Goal: Transaction & Acquisition: Purchase product/service

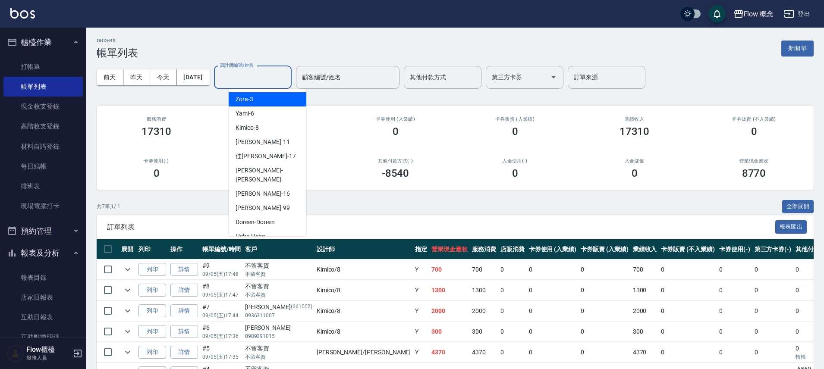
click at [258, 78] on input "設計師編號/姓名" at bounding box center [253, 77] width 70 height 15
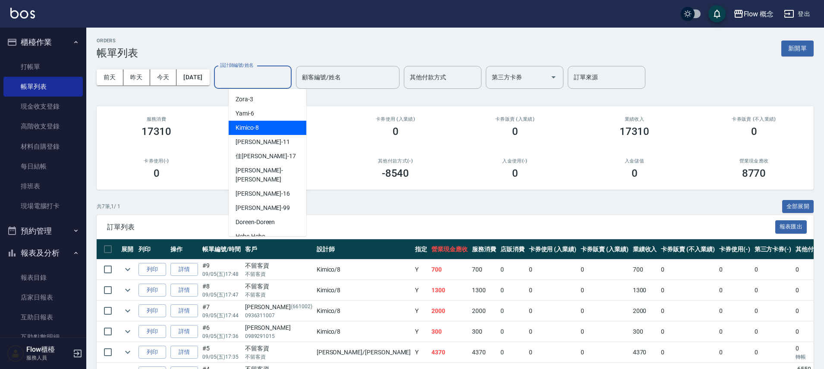
click at [265, 123] on div "Kimico -8" at bounding box center [268, 128] width 78 height 14
type input "Kimico-8"
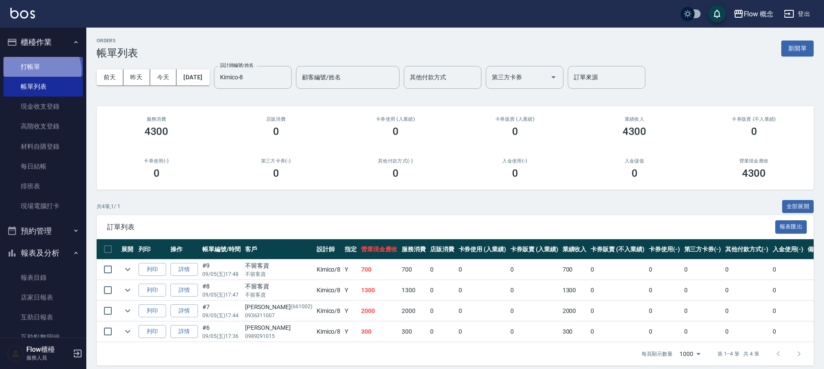
click at [40, 70] on link "打帳單" at bounding box center [42, 67] width 79 height 20
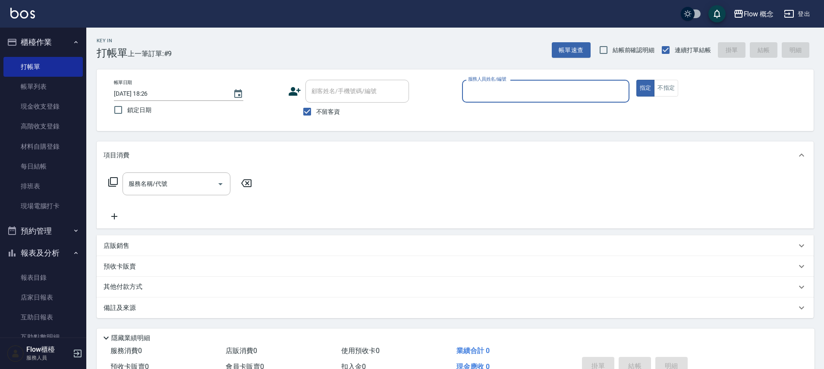
click at [516, 99] on div "服務人員姓名/編號" at bounding box center [545, 91] width 167 height 23
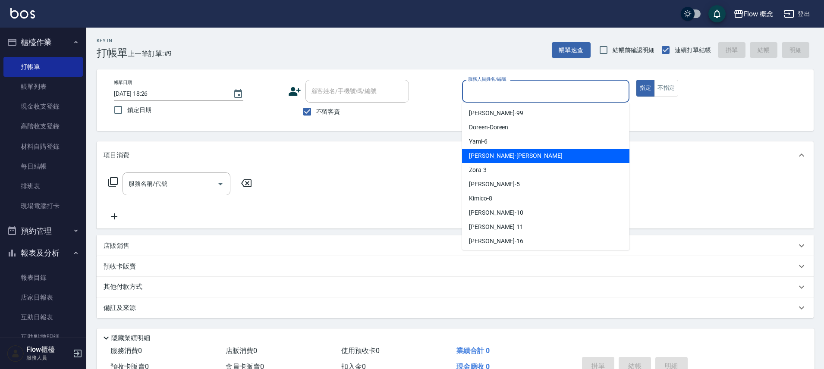
click at [486, 153] on span "[PERSON_NAME] -[PERSON_NAME]" at bounding box center [516, 155] width 94 height 9
type input "[PERSON_NAME]"
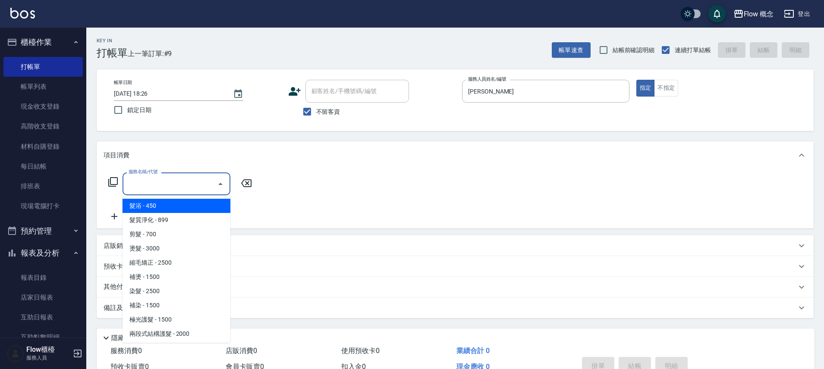
click at [175, 179] on input "服務名稱/代號" at bounding box center [169, 183] width 87 height 15
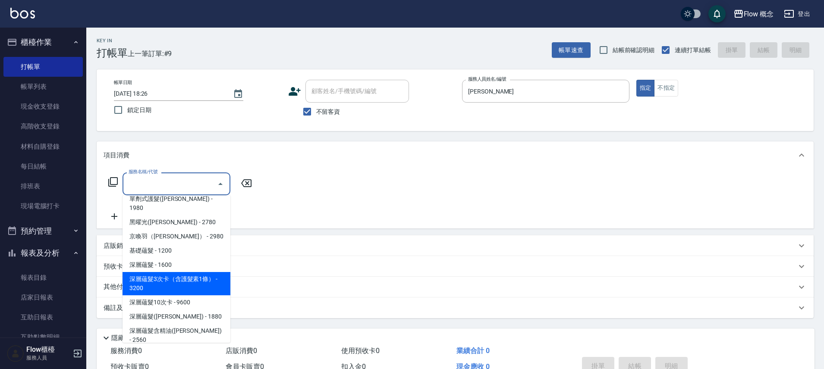
scroll to position [315, 0]
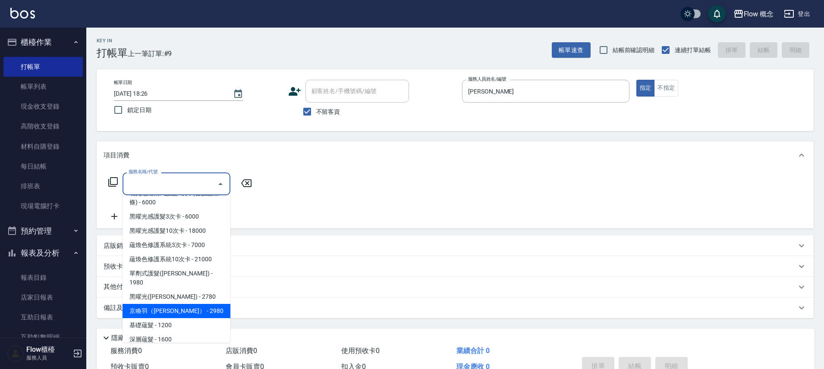
click at [164, 304] on span "京喚羽（[PERSON_NAME]） - 2980" at bounding box center [177, 311] width 108 height 14
type input "京喚羽（[PERSON_NAME]）(521)"
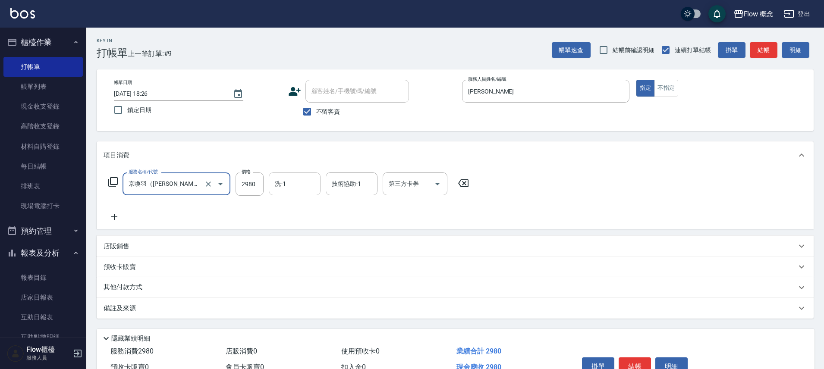
click at [301, 184] on input "洗-1" at bounding box center [295, 183] width 44 height 15
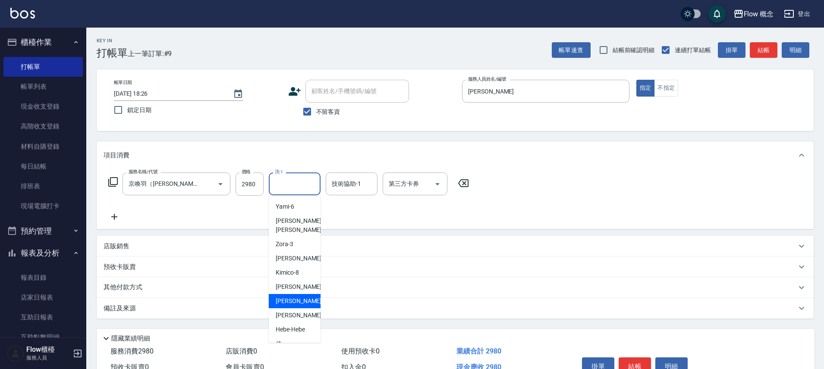
scroll to position [39, 0]
click at [286, 337] on span "佳[PERSON_NAME] -17" at bounding box center [303, 346] width 54 height 18
type input "佳[PERSON_NAME]-17"
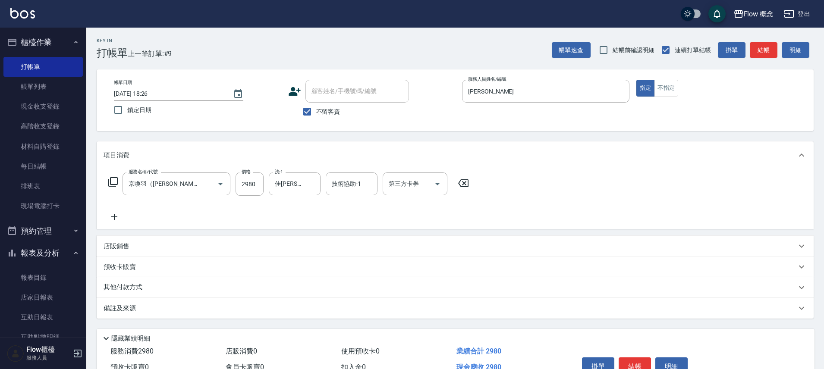
click at [121, 220] on icon at bounding box center [115, 217] width 22 height 10
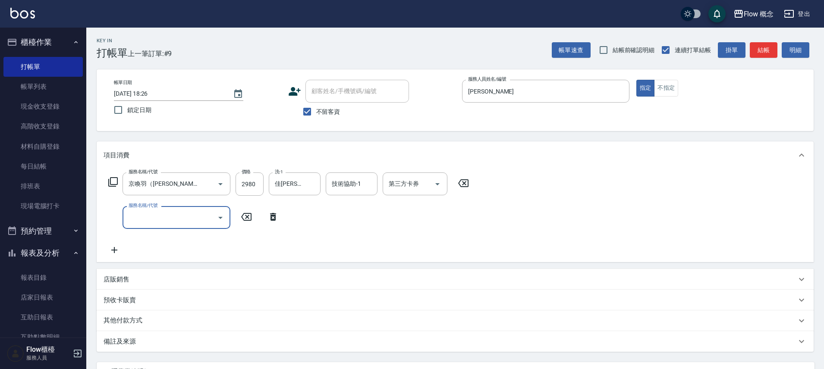
click at [152, 207] on label "服務名稱/代號" at bounding box center [143, 205] width 29 height 6
click at [152, 210] on input "服務名稱/代號" at bounding box center [169, 217] width 87 height 15
click at [150, 214] on input "服務名稱/代號" at bounding box center [169, 217] width 87 height 15
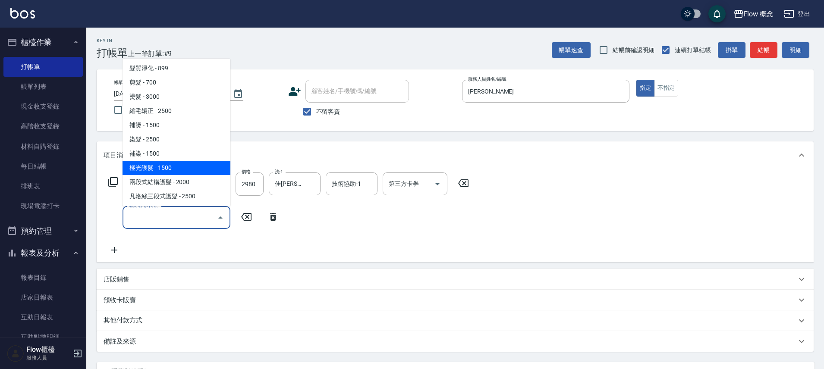
scroll to position [0, 0]
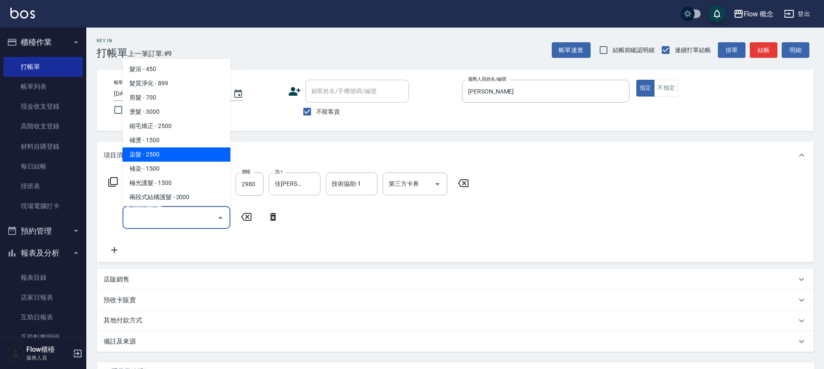
click at [157, 151] on span "染髮 - 2500" at bounding box center [177, 155] width 108 height 14
type input "染髮(401)"
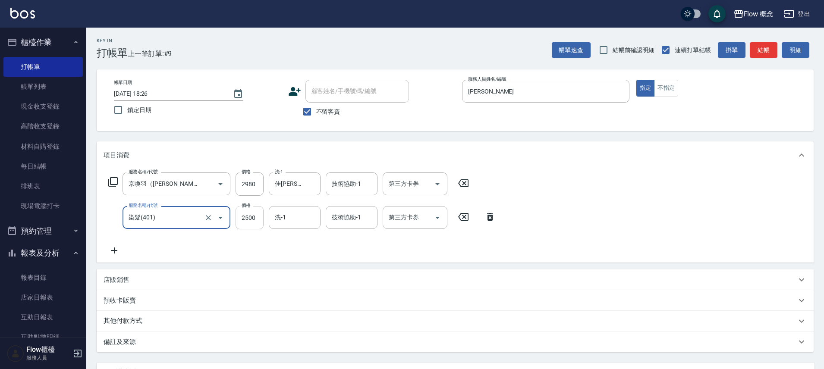
click at [254, 214] on input "2500" at bounding box center [250, 217] width 28 height 23
click at [254, 217] on input "2500" at bounding box center [250, 217] width 28 height 23
type input "1390"
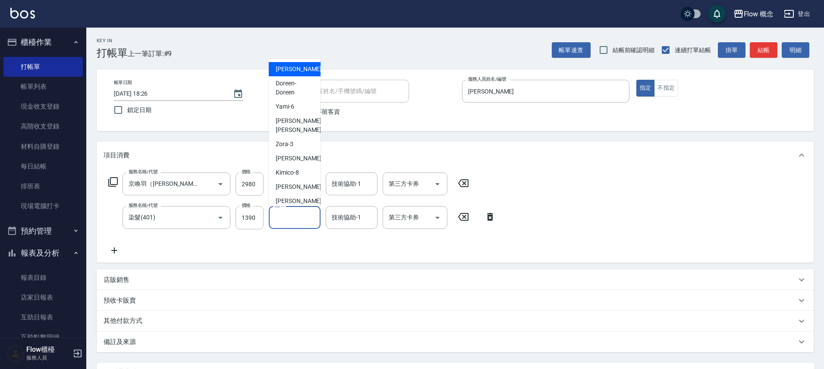
click at [288, 213] on input "洗-1" at bounding box center [295, 217] width 44 height 15
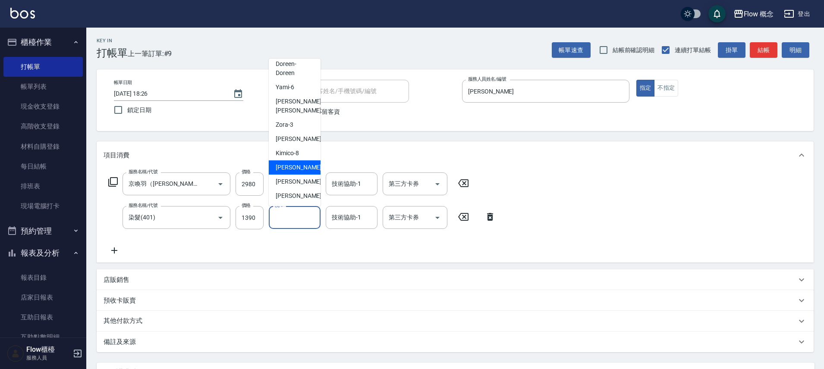
scroll to position [39, 0]
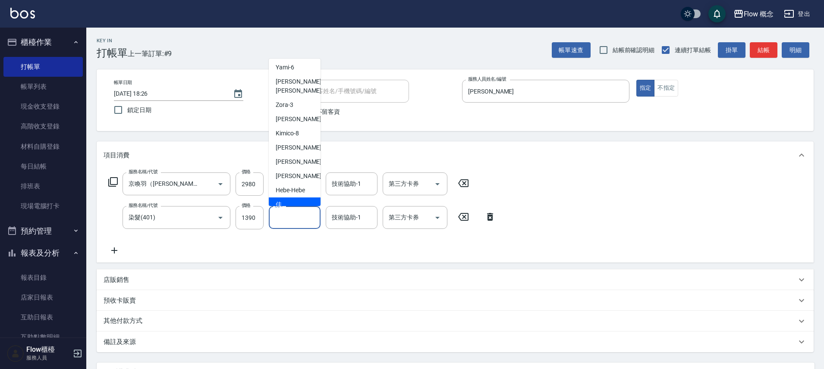
click at [284, 200] on span "佳[PERSON_NAME] -17" at bounding box center [303, 209] width 54 height 18
type input "佳[PERSON_NAME]-17"
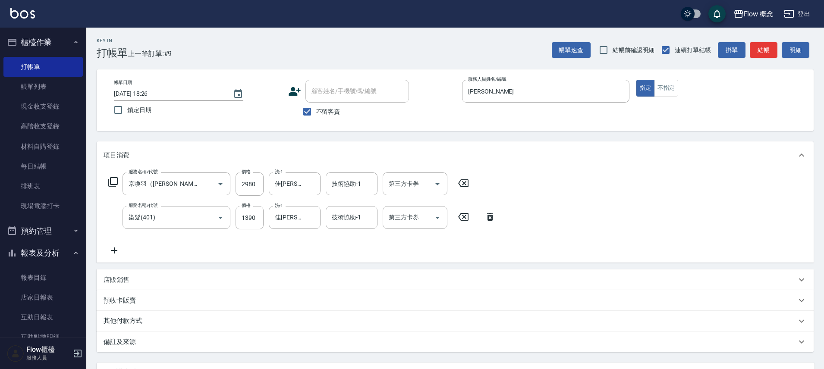
click at [118, 255] on icon at bounding box center [115, 250] width 22 height 10
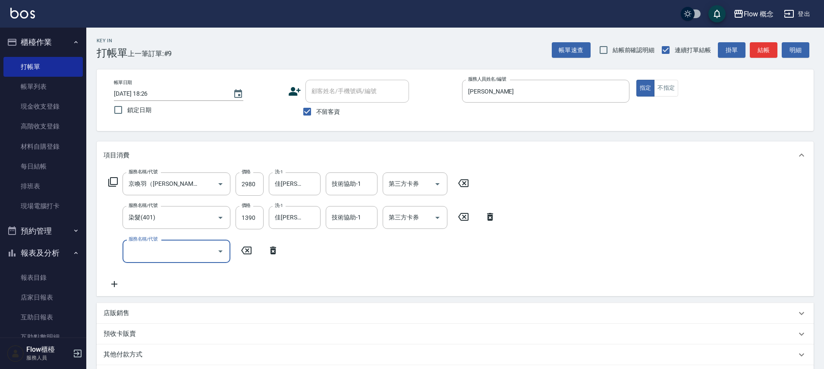
click at [146, 255] on input "服務名稱/代號" at bounding box center [169, 251] width 87 height 15
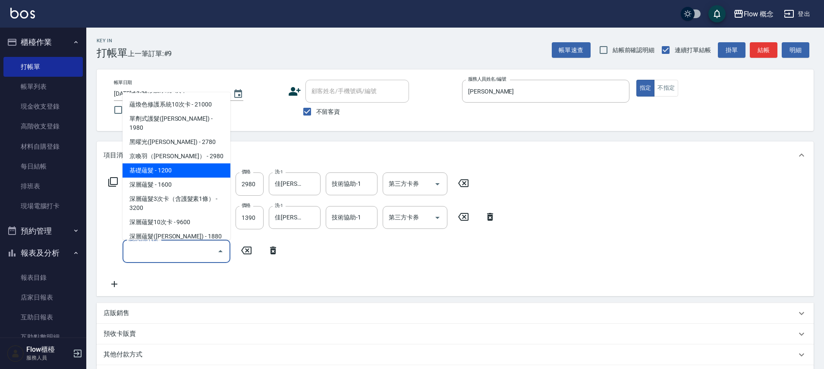
scroll to position [390, 0]
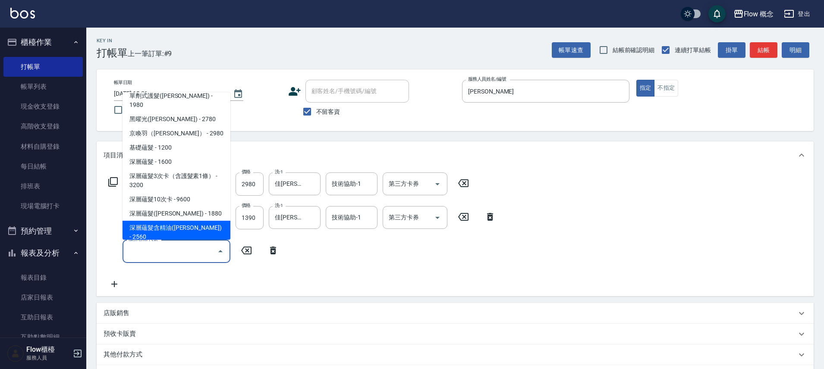
click at [172, 221] on span "深層蘊髮含精油([PERSON_NAME]) - 2560" at bounding box center [177, 232] width 108 height 23
type input "深層蘊髮含精油([PERSON_NAME])(606)"
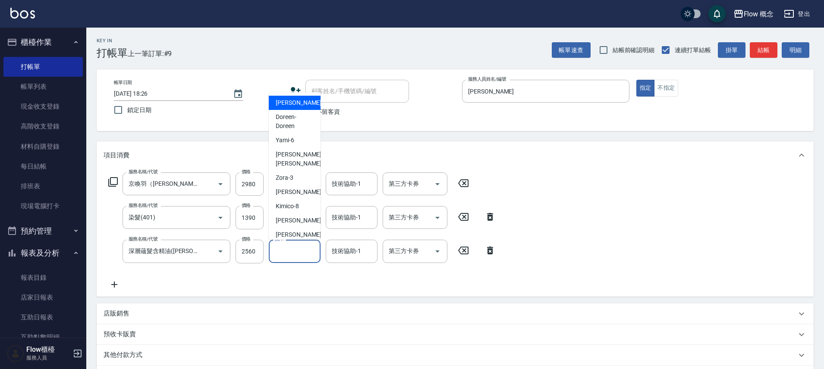
click at [291, 258] on input "洗-1" at bounding box center [295, 251] width 44 height 15
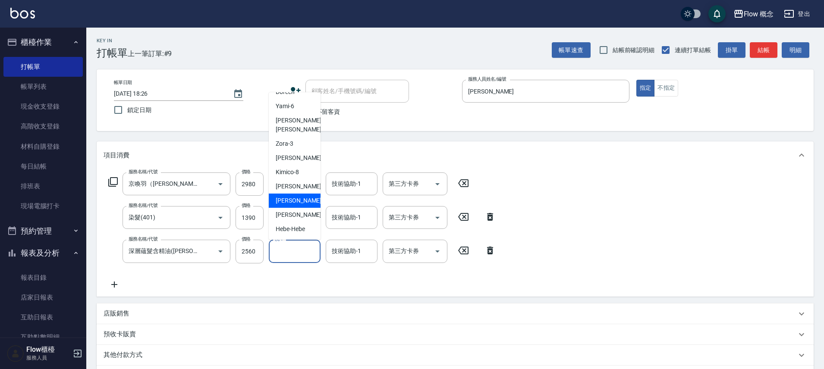
scroll to position [39, 0]
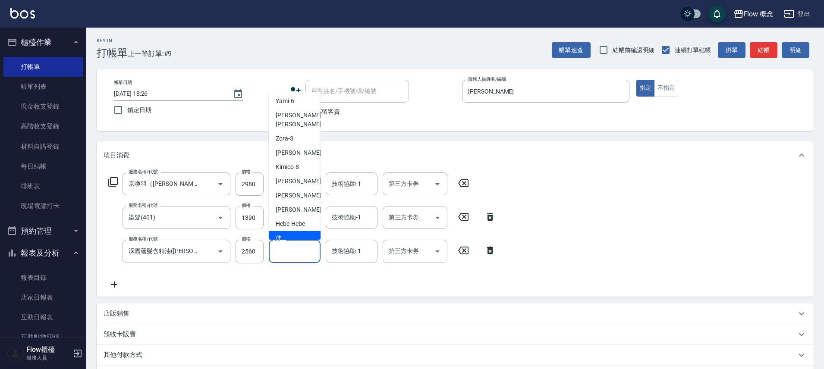
click at [298, 231] on div "佳[PERSON_NAME] -17" at bounding box center [295, 242] width 52 height 23
type input "佳[PERSON_NAME]-17"
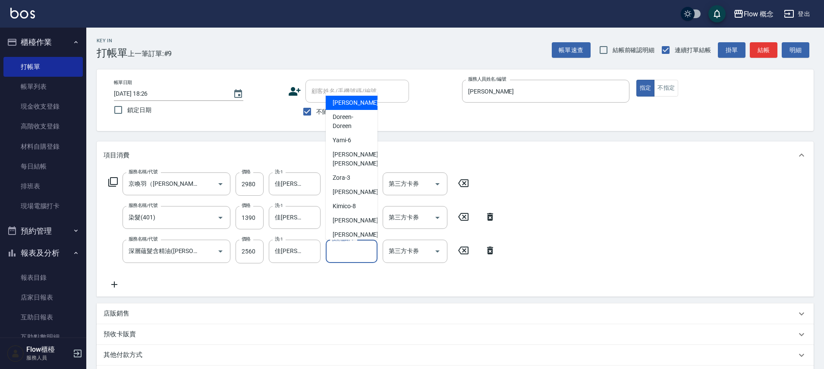
click at [330, 248] on input "技術協助-1" at bounding box center [352, 251] width 44 height 15
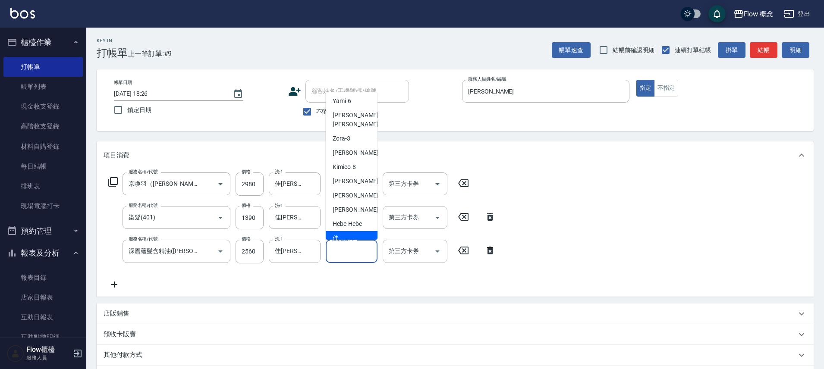
click at [340, 234] on span "佳[PERSON_NAME] -17" at bounding box center [360, 243] width 54 height 18
type input "佳[PERSON_NAME]-17"
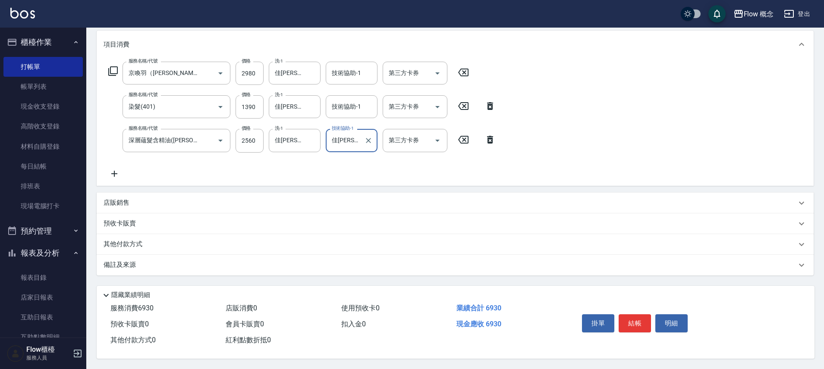
scroll to position [35, 0]
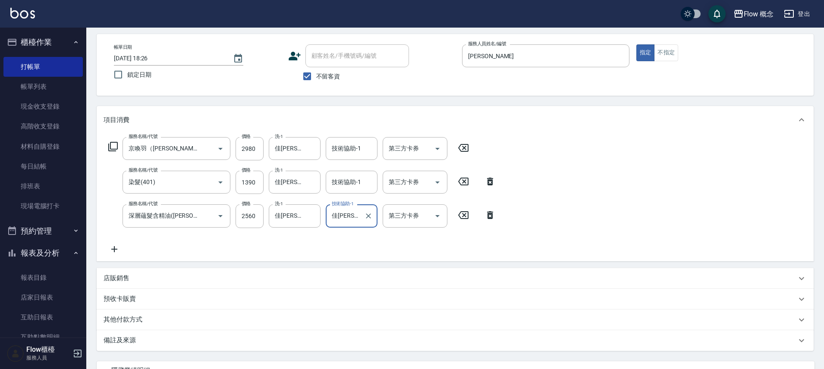
click at [125, 249] on div "服務名稱/代號 京喚羽（[PERSON_NAME]）(521) 服務名稱/代號 價格 2980 價格 洗-1 佳蒨-17 洗-1 技術協助-1 技術協助-1 …" at bounding box center [302, 195] width 397 height 117
click at [120, 249] on icon at bounding box center [115, 249] width 22 height 10
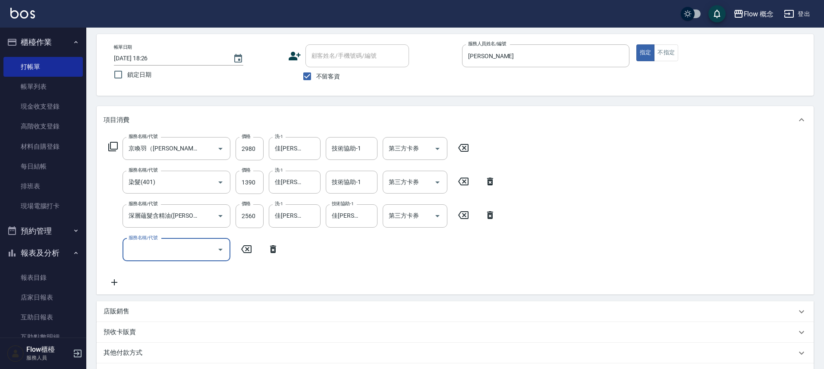
scroll to position [0, 0]
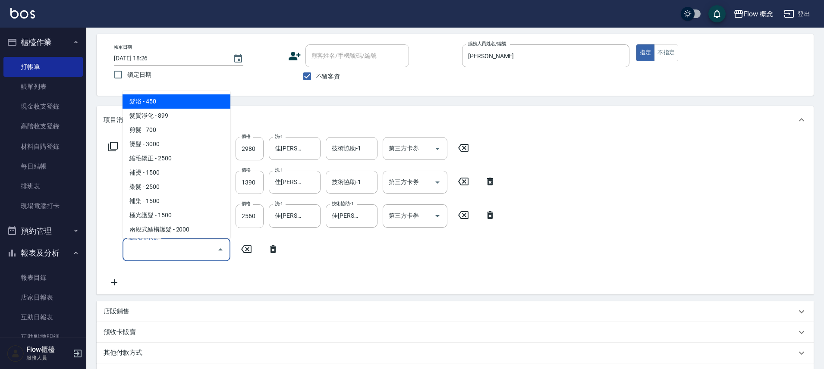
click at [137, 250] on input "服務名稱/代號" at bounding box center [169, 249] width 87 height 15
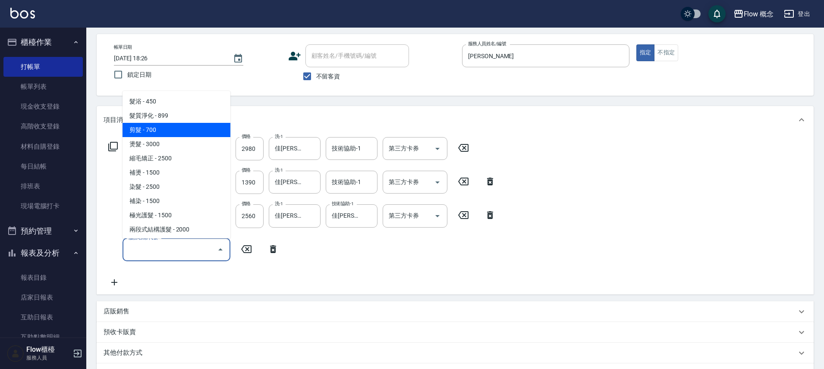
click at [170, 127] on span "剪髮 - 700" at bounding box center [177, 130] width 108 height 14
type input "剪髮(201)"
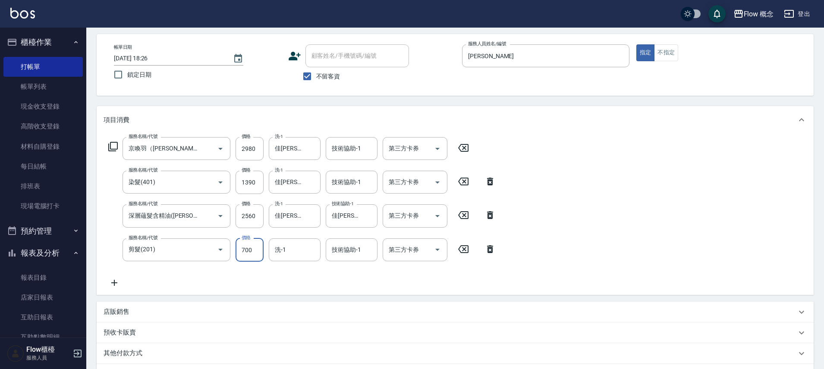
click at [254, 253] on input "700" at bounding box center [250, 250] width 28 height 23
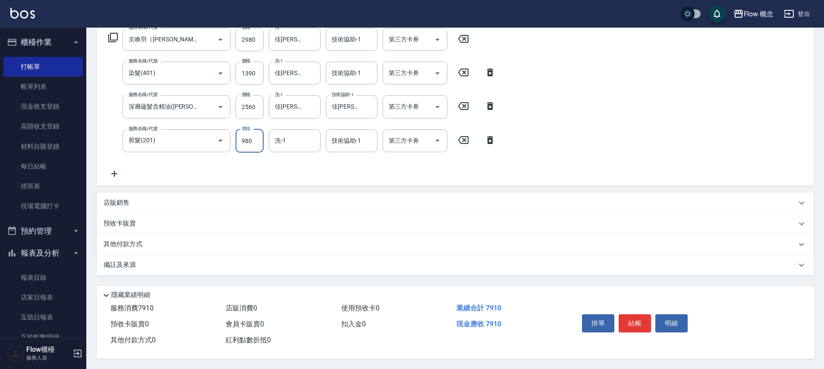
type input "980"
click at [129, 261] on p "備註及來源" at bounding box center [120, 265] width 32 height 9
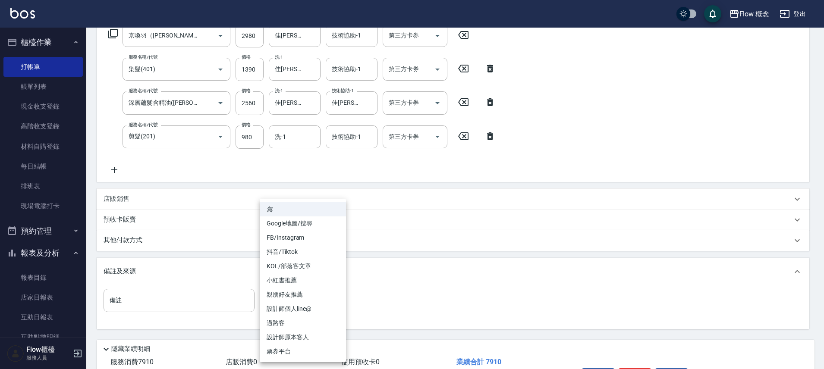
click at [312, 307] on body "Flow 概念 登出 櫃檯作業 打帳單 帳單列表 現金收支登錄 高階收支登錄 材料自購登錄 每日結帳 排班表 現場電腦打卡 預約管理 預約管理 單日預約紀錄 …" at bounding box center [412, 138] width 824 height 572
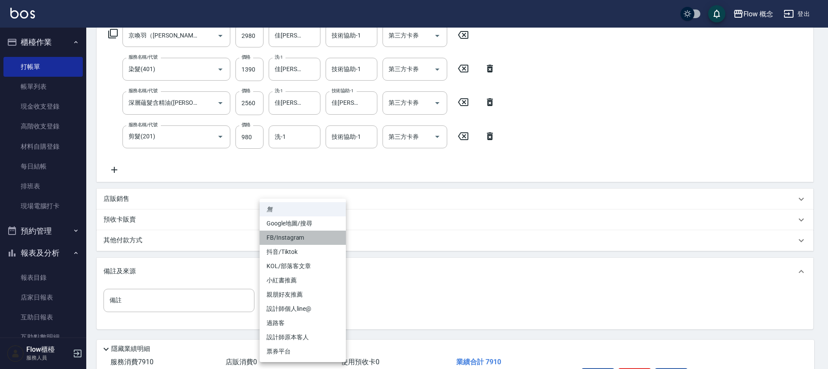
click at [299, 237] on li "FB/Instagram" at bounding box center [303, 238] width 86 height 14
type input "FB/Instagram"
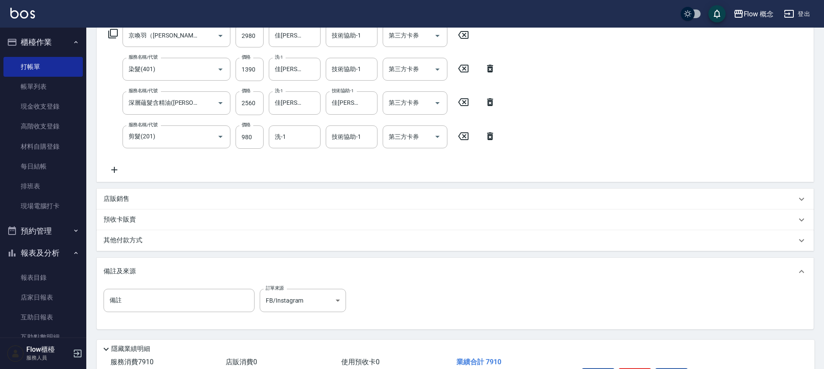
click at [177, 241] on div "其他付款方式" at bounding box center [450, 240] width 693 height 9
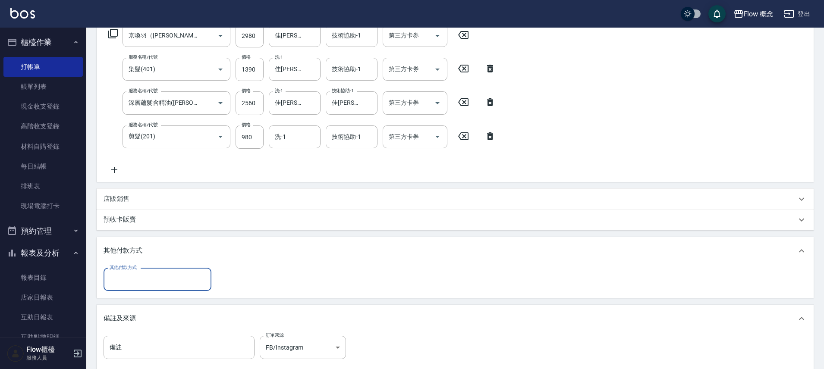
scroll to position [0, 0]
click at [123, 199] on p "店販銷售" at bounding box center [117, 199] width 26 height 9
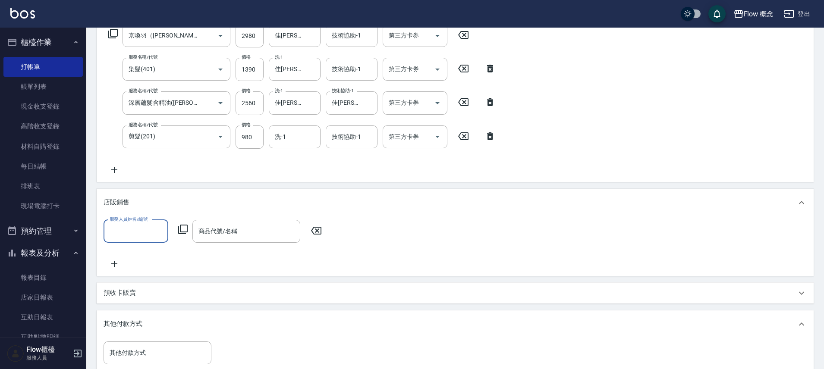
click at [117, 222] on label "服務人員姓名/編號" at bounding box center [129, 219] width 38 height 6
click at [117, 224] on input "服務人員姓名/編號" at bounding box center [135, 231] width 57 height 15
click at [110, 238] on input "服務人員姓名/編號" at bounding box center [135, 231] width 57 height 15
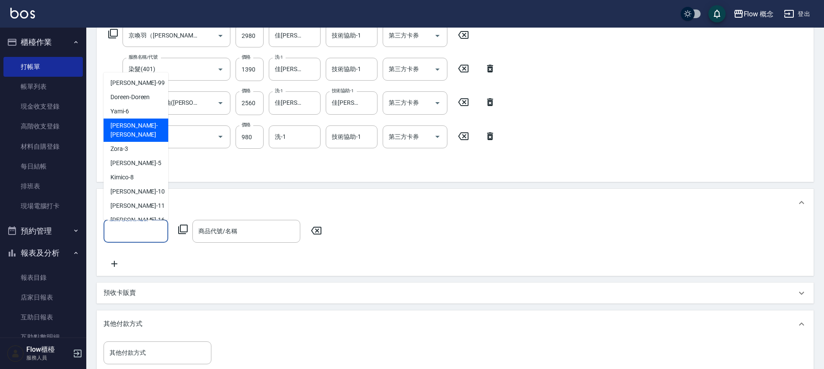
click at [128, 131] on div "[PERSON_NAME] -[PERSON_NAME]" at bounding box center [136, 130] width 65 height 23
type input "[PERSON_NAME]"
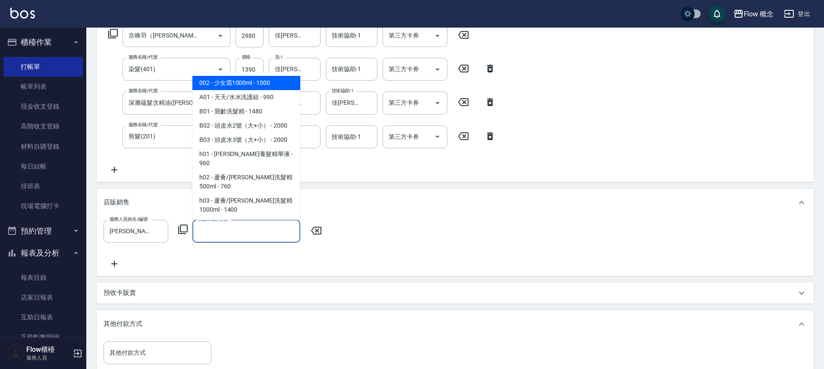
click at [248, 232] on input "商品代號/名稱" at bounding box center [246, 231] width 100 height 15
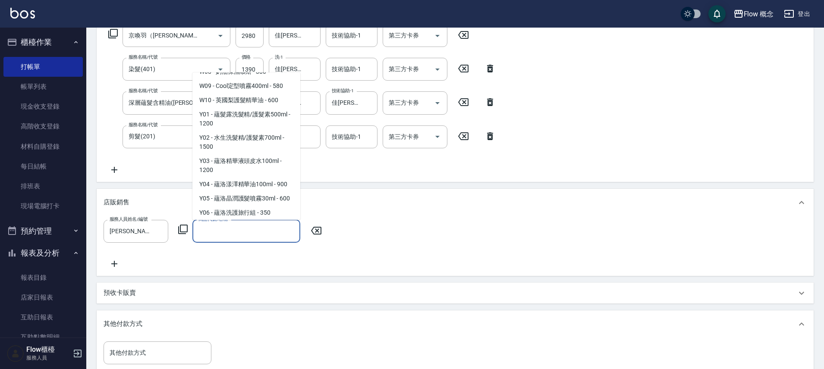
scroll to position [1146, 0]
click at [260, 153] on span "Y03 - 蘊洛精華液頭皮水100ml - 1200" at bounding box center [246, 164] width 108 height 23
type input "蘊洛精華液頭皮水100ml"
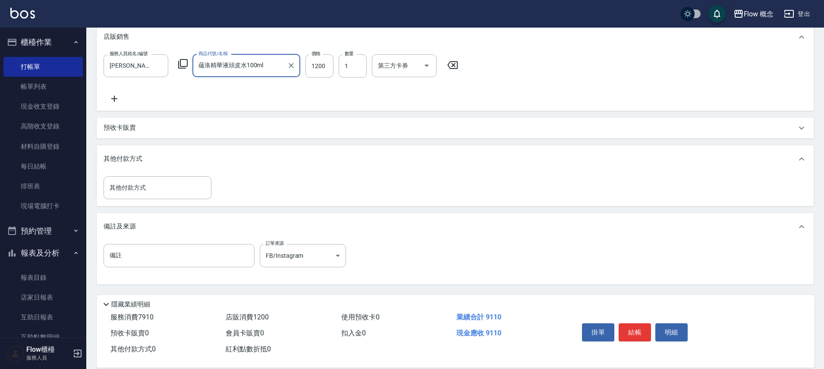
scroll to position [315, 0]
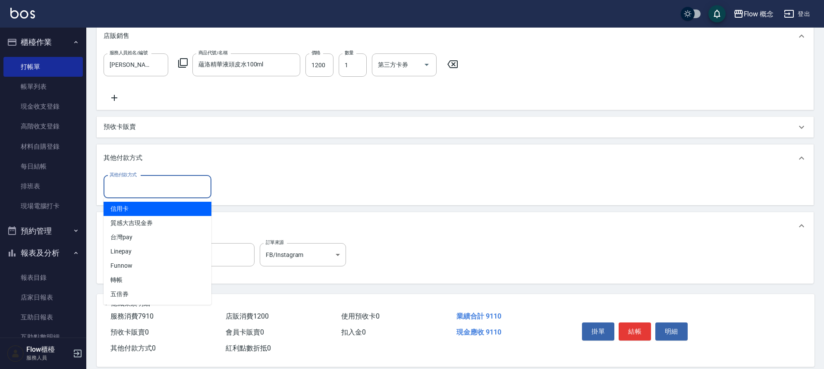
click at [162, 190] on input "其他付款方式" at bounding box center [157, 186] width 100 height 15
click at [157, 211] on span "信用卡" at bounding box center [158, 209] width 108 height 14
type input "信用卡"
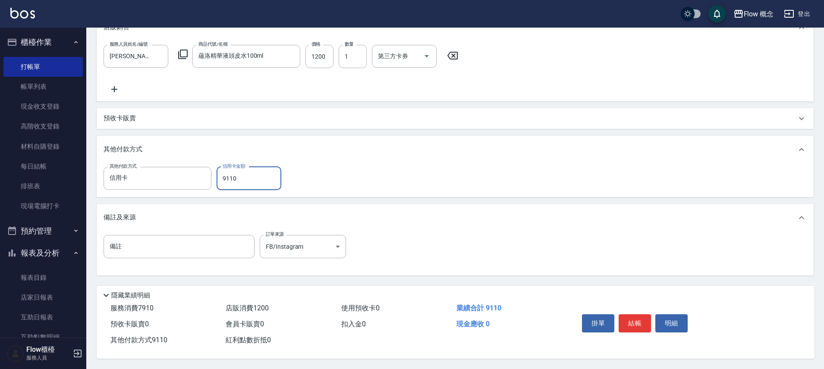
scroll to position [327, 0]
type input "9110"
click at [638, 325] on button "結帳" at bounding box center [635, 324] width 32 height 18
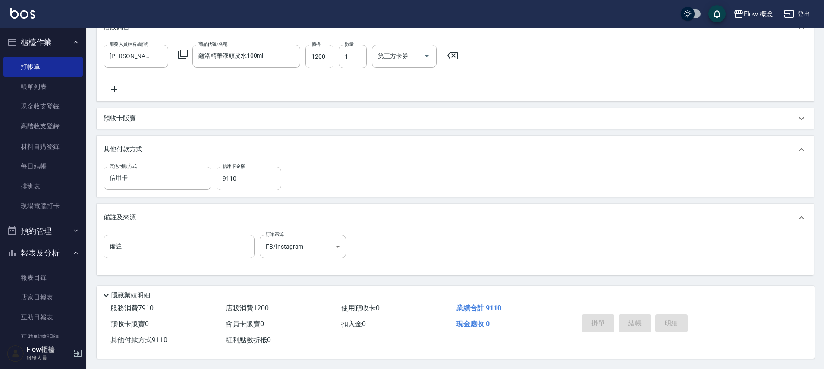
type input "[DATE] 18:31"
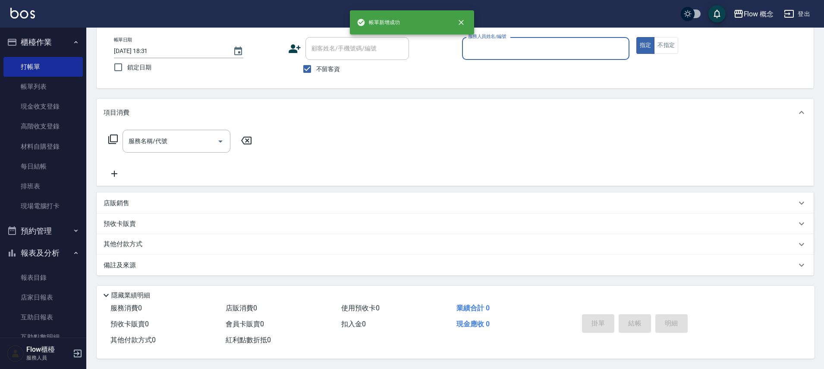
scroll to position [0, 0]
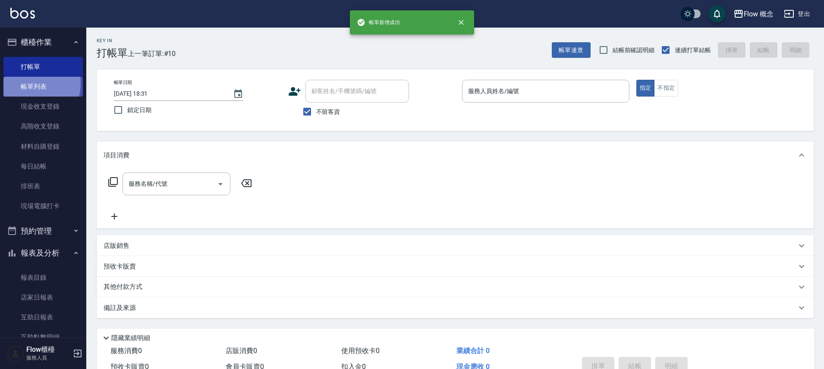
click at [26, 83] on link "帳單列表" at bounding box center [42, 87] width 79 height 20
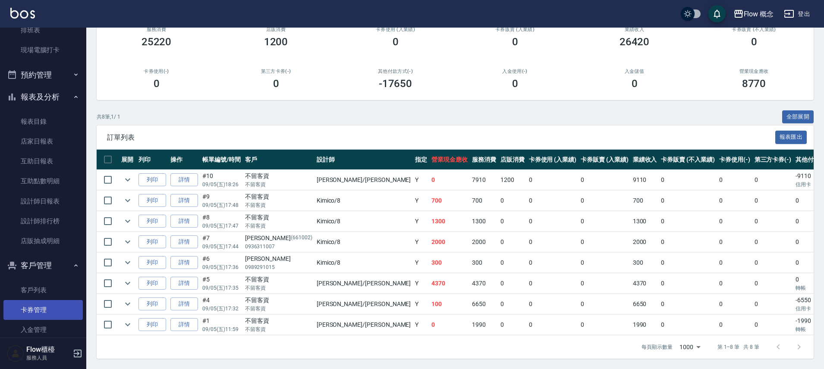
scroll to position [160, 0]
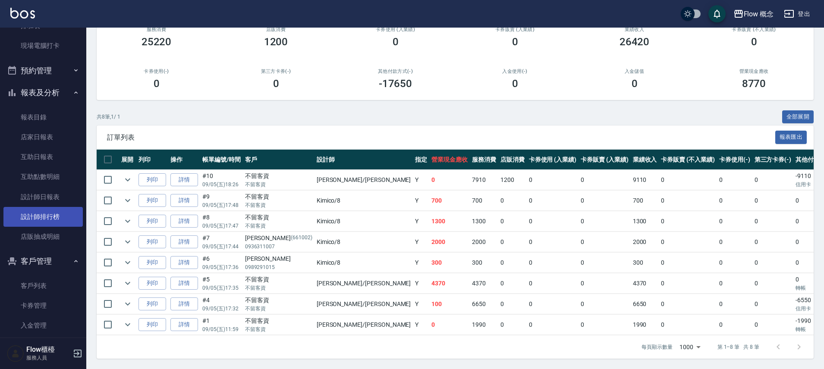
click at [48, 211] on link "設計師排行榜" at bounding box center [42, 217] width 79 height 20
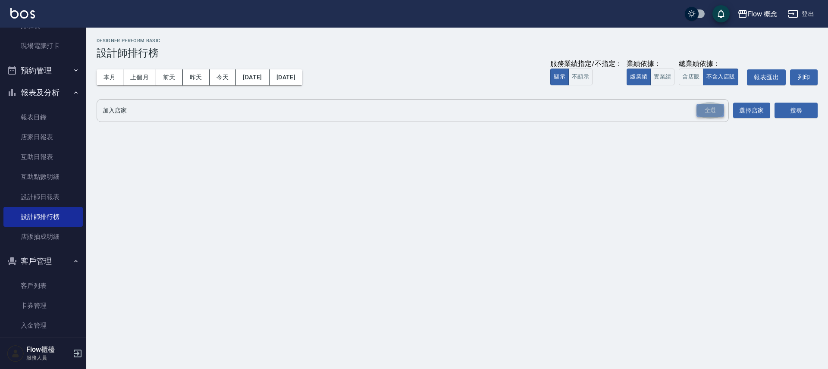
click at [697, 106] on div "全選" at bounding box center [711, 110] width 28 height 13
click at [819, 104] on div "Flow 概念 [DATE] - [DATE] 設計師排行榜 列印時間： [DATE][PHONE_NUMBER]:31 Designer Perform B…" at bounding box center [457, 83] width 742 height 110
click at [794, 123] on div "搜尋" at bounding box center [796, 111] width 43 height 24
click at [801, 117] on button "搜尋" at bounding box center [796, 111] width 43 height 16
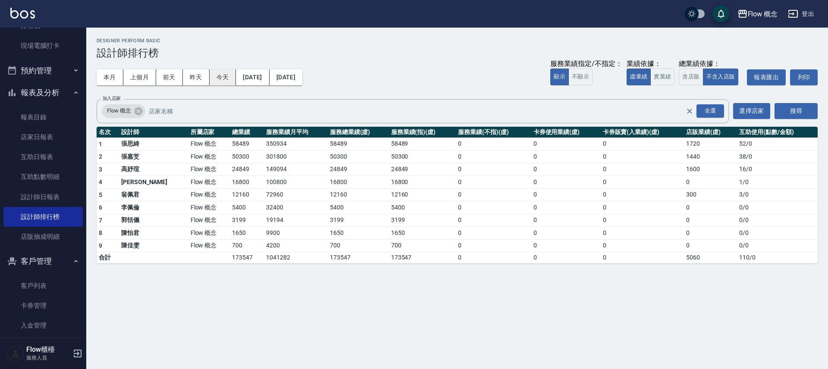
click at [221, 74] on button "今天" at bounding box center [223, 77] width 27 height 16
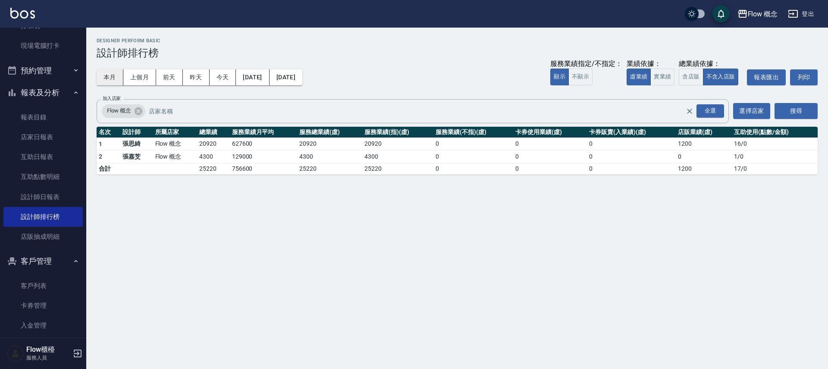
click at [121, 78] on button "本月" at bounding box center [110, 77] width 27 height 16
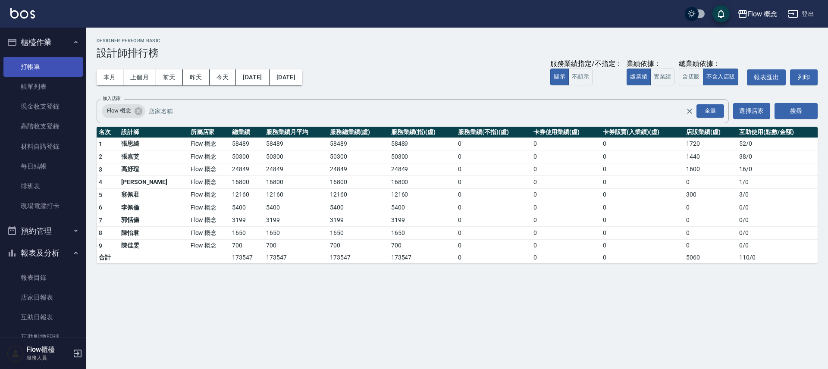
click at [29, 69] on link "打帳單" at bounding box center [42, 67] width 79 height 20
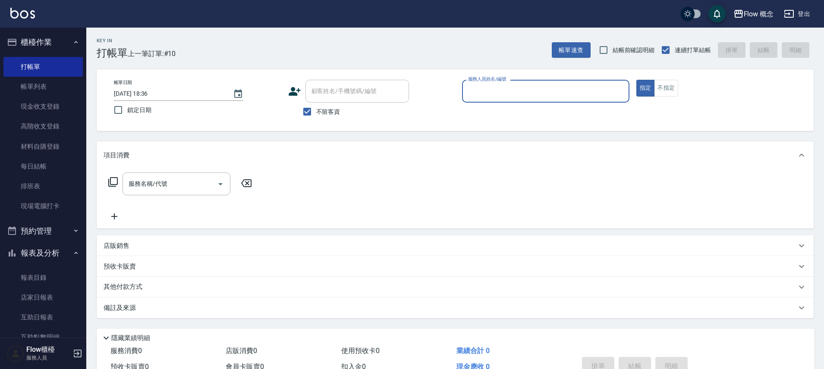
click at [289, 92] on icon at bounding box center [295, 91] width 12 height 9
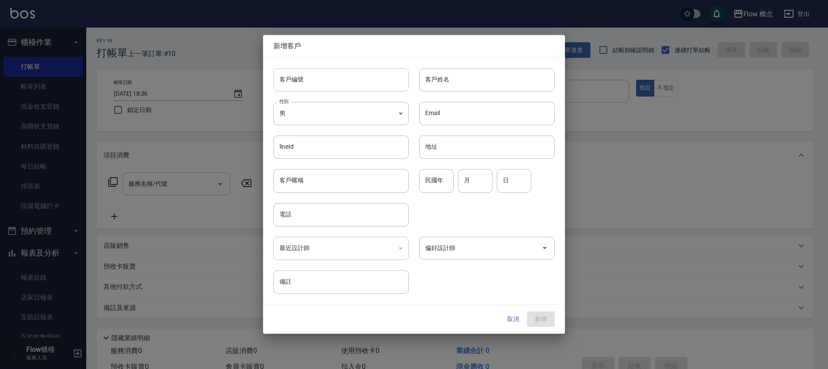
click at [297, 84] on input "客戶編號" at bounding box center [341, 79] width 135 height 23
type input "101685"
click at [329, 113] on body "Flow 概念 登出 櫃檯作業 打帳單 帳單列表 現金收支登錄 高階收支登錄 材料自購登錄 每日結帳 排班表 現場電腦打卡 預約管理 預約管理 單日預約紀錄 …" at bounding box center [414, 206] width 828 height 412
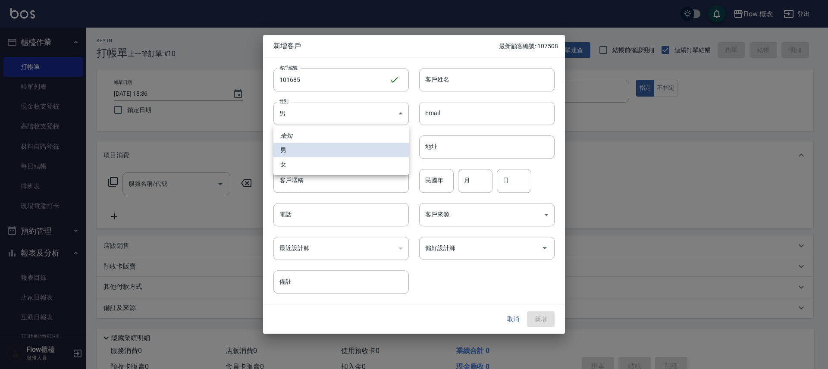
click at [297, 167] on li "女" at bounding box center [341, 164] width 135 height 14
type input "[DEMOGRAPHIC_DATA]"
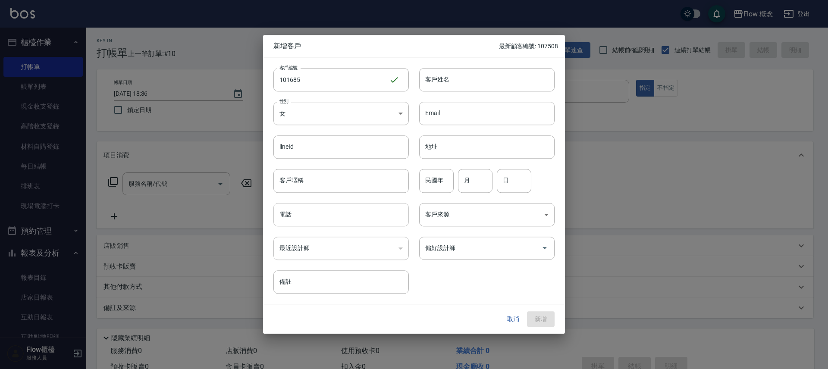
click at [324, 220] on input "電話" at bounding box center [341, 214] width 135 height 23
type input "0975321685"
click at [451, 82] on input "客戶姓名" at bounding box center [486, 79] width 135 height 23
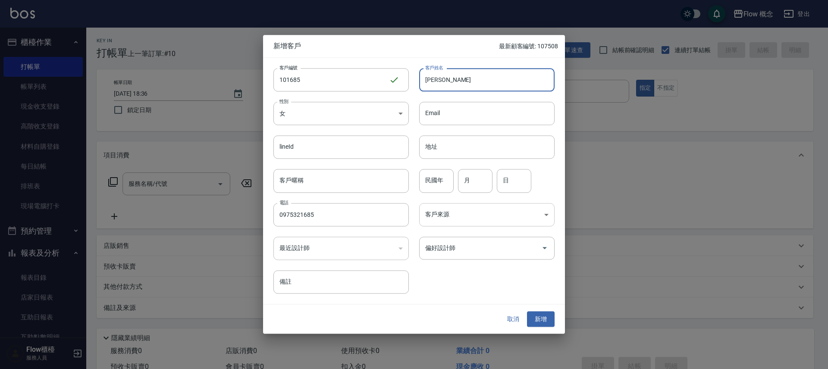
type input "[PERSON_NAME]"
click at [477, 214] on body "Flow 概念 登出 櫃檯作業 打帳單 帳單列表 現金收支登錄 高階收支登錄 材料自購登錄 每日結帳 排班表 現場電腦打卡 預約管理 預約管理 單日預約紀錄 …" at bounding box center [414, 206] width 828 height 412
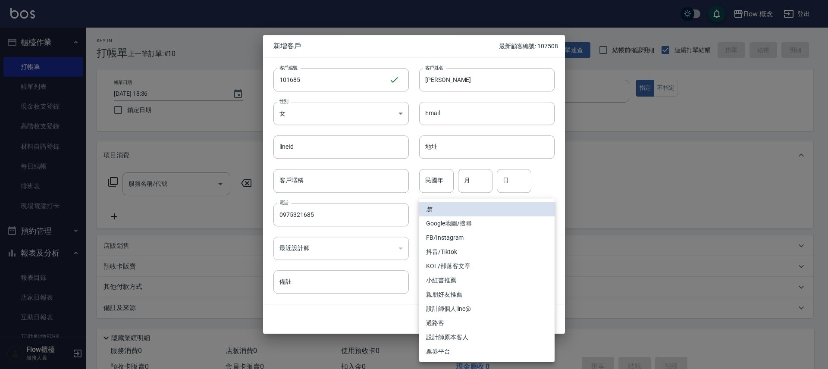
click at [462, 240] on li "FB/Instagram" at bounding box center [486, 238] width 135 height 14
type input "FB/Instagram"
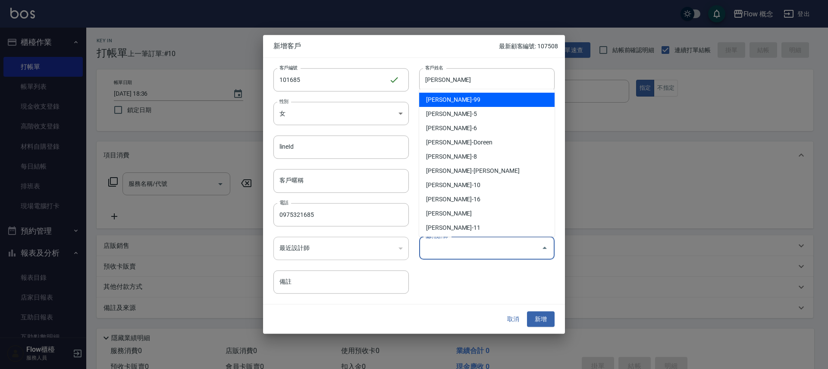
click at [461, 243] on input "偏好設計師" at bounding box center [480, 248] width 115 height 15
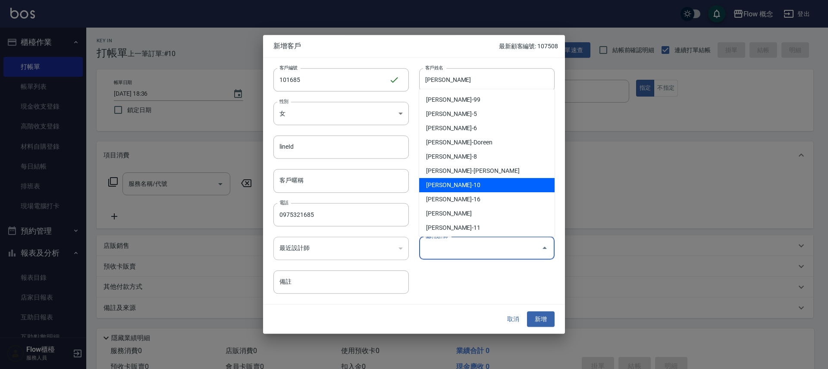
click at [447, 185] on li "[PERSON_NAME]-10" at bounding box center [486, 185] width 135 height 14
type input "翁佩君"
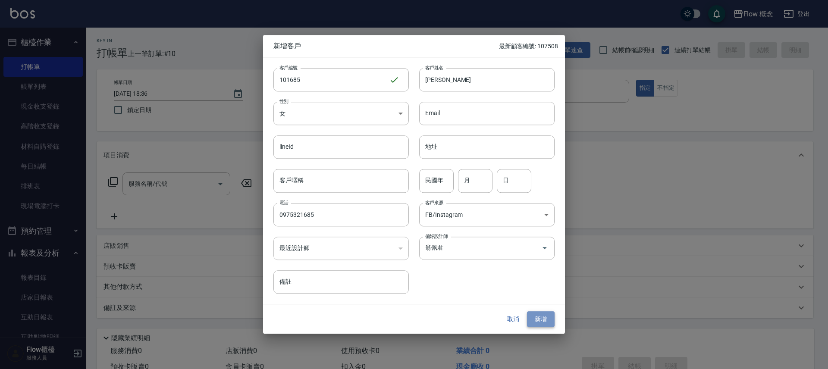
click at [537, 318] on button "新增" at bounding box center [541, 319] width 28 height 16
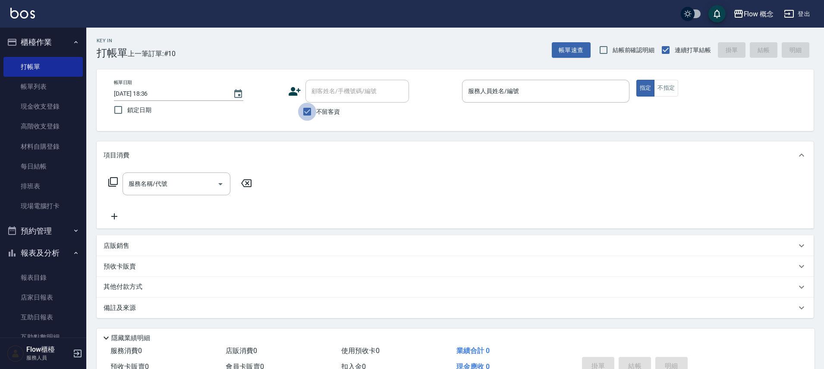
click at [308, 113] on input "不留客資" at bounding box center [307, 112] width 18 height 18
click at [307, 112] on input "不留客資" at bounding box center [307, 112] width 18 height 18
checkbox input "false"
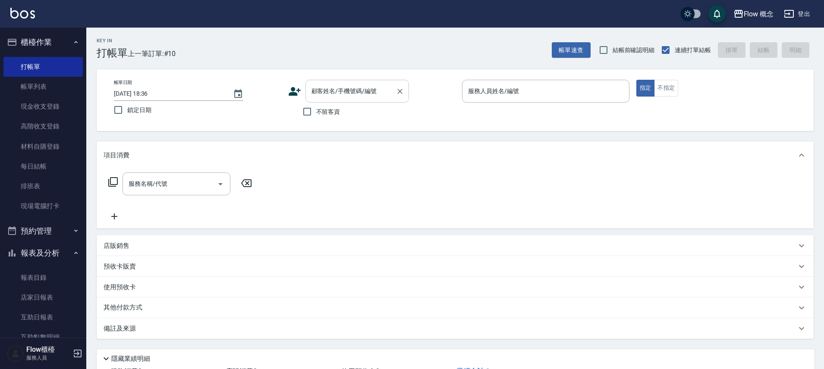
click at [317, 99] on div "顧客姓名/手機號碼/編號" at bounding box center [357, 91] width 104 height 23
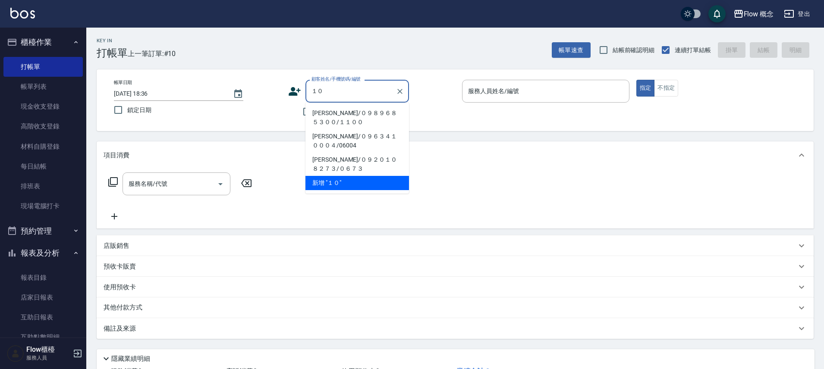
type input "１"
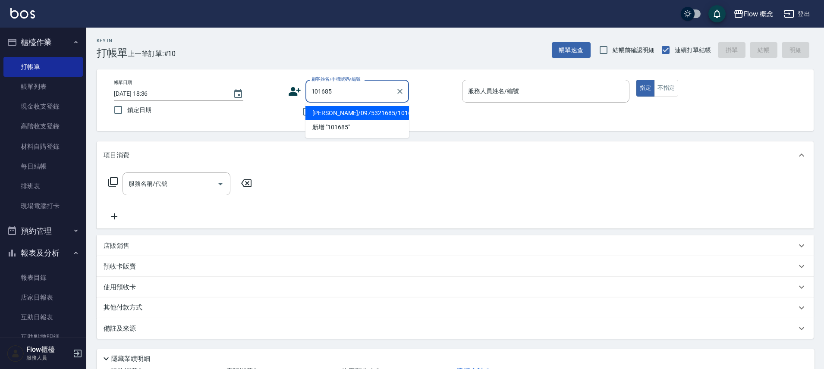
click at [374, 111] on li "[PERSON_NAME]/0975321685/101685" at bounding box center [357, 113] width 104 height 14
type input "[PERSON_NAME]/0975321685/101685"
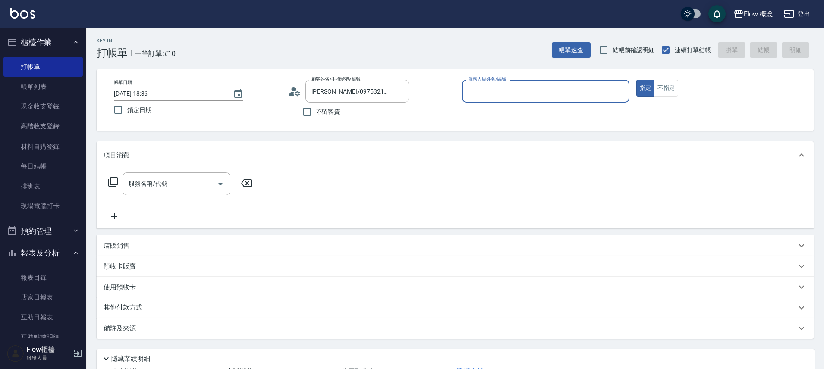
type input "[PERSON_NAME]-10"
click at [177, 184] on input "服務名稱/代號" at bounding box center [169, 183] width 87 height 15
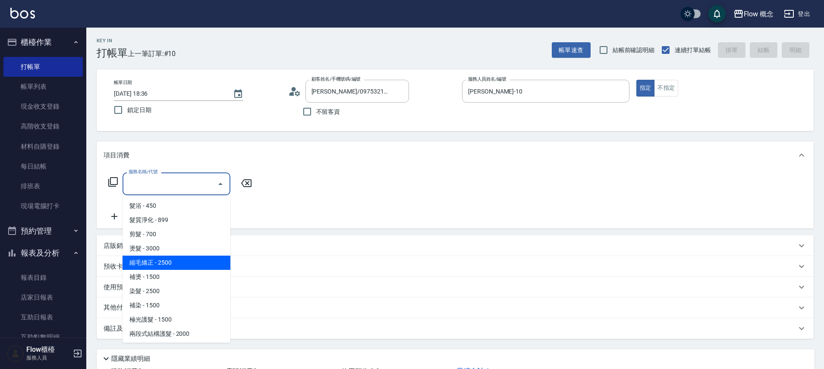
click at [181, 264] on span "縮毛矯正 - 2500" at bounding box center [177, 263] width 108 height 14
type input "縮毛矯正 (302)"
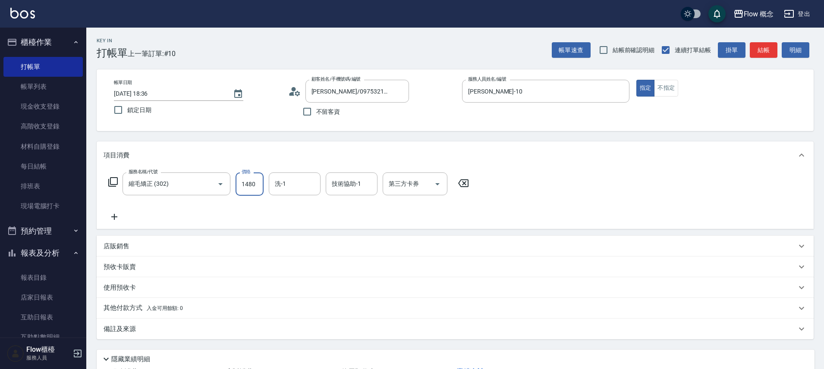
type input "1480"
click at [761, 47] on button "結帳" at bounding box center [764, 50] width 28 height 16
type input "[DATE] 18:38"
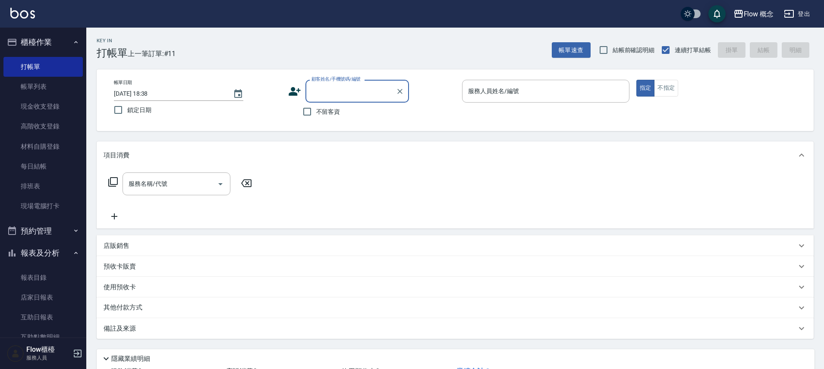
click at [316, 110] on span "不留客資" at bounding box center [328, 111] width 24 height 9
click at [316, 110] on input "不留客資" at bounding box center [307, 112] width 18 height 18
checkbox input "true"
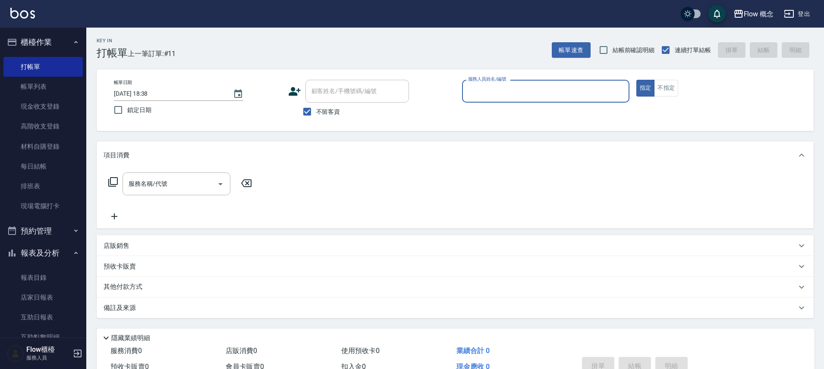
click at [505, 99] on div "服務人員姓名/編號" at bounding box center [545, 91] width 167 height 23
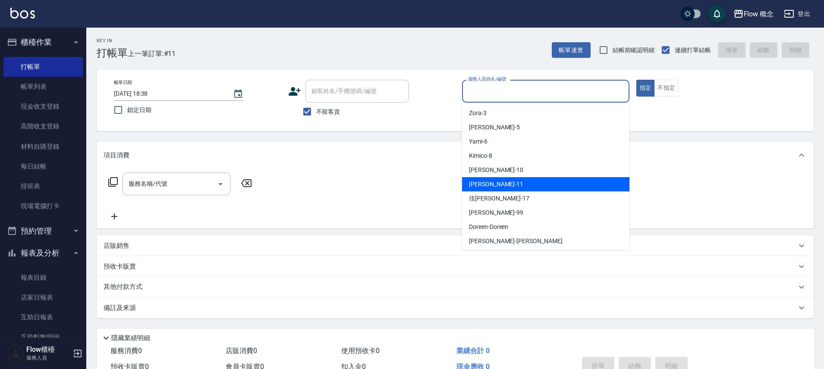
click at [504, 185] on div "[PERSON_NAME] -11" at bounding box center [545, 184] width 167 height 14
type input "[PERSON_NAME]-11"
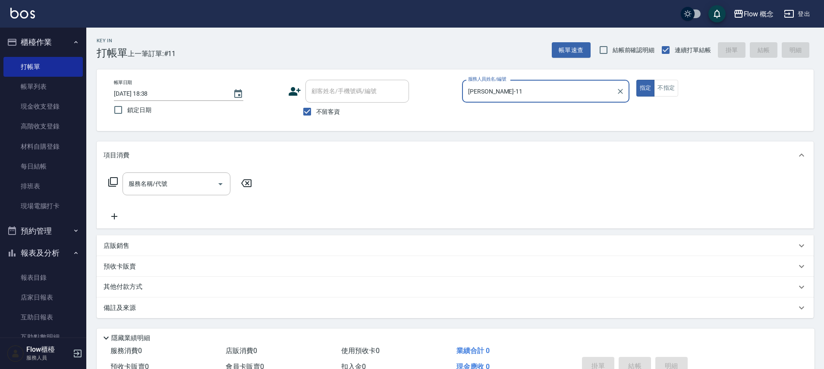
click at [113, 187] on icon at bounding box center [113, 182] width 10 height 10
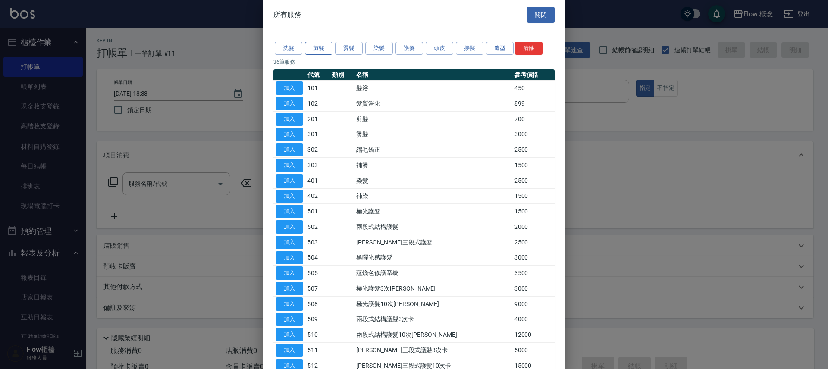
click at [323, 52] on button "剪髮" at bounding box center [319, 48] width 28 height 13
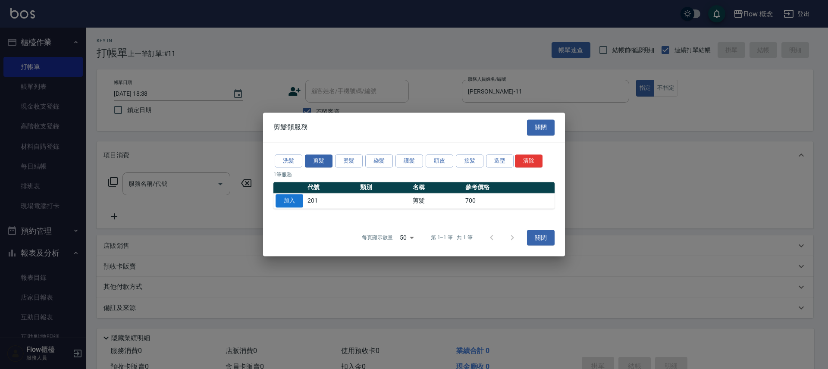
click at [299, 197] on button "加入" at bounding box center [290, 201] width 28 height 13
click at [257, 197] on div "服務名稱/代號 服務名稱/代號" at bounding box center [181, 197] width 154 height 49
type input "剪髮(201)"
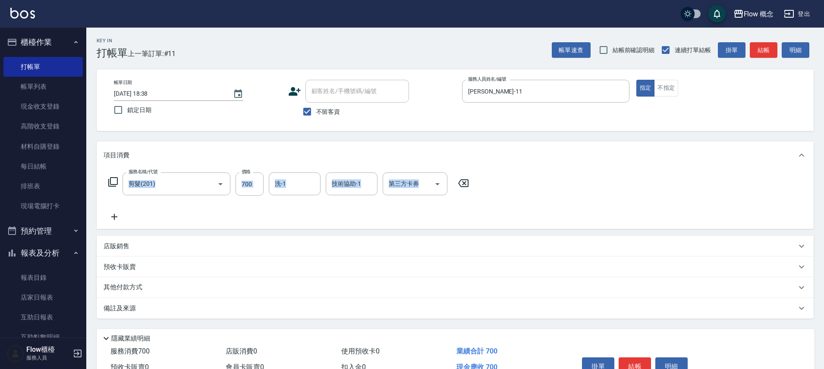
click at [179, 289] on div "其他付款方式" at bounding box center [450, 287] width 693 height 9
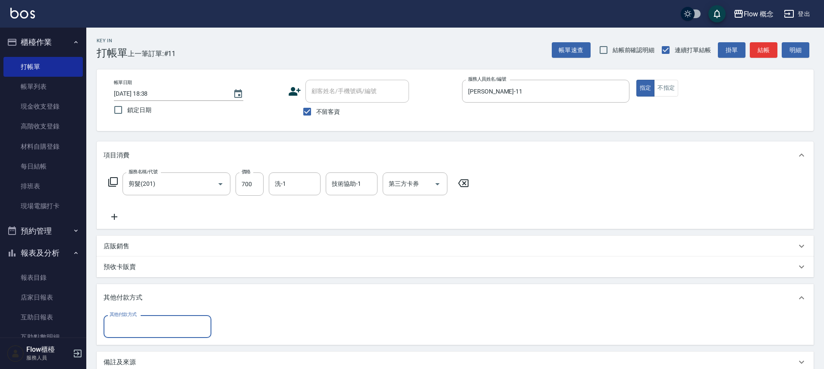
click at [156, 324] on input "其他付款方式" at bounding box center [157, 326] width 100 height 15
click at [148, 334] on input "其他付款方式" at bounding box center [157, 326] width 100 height 15
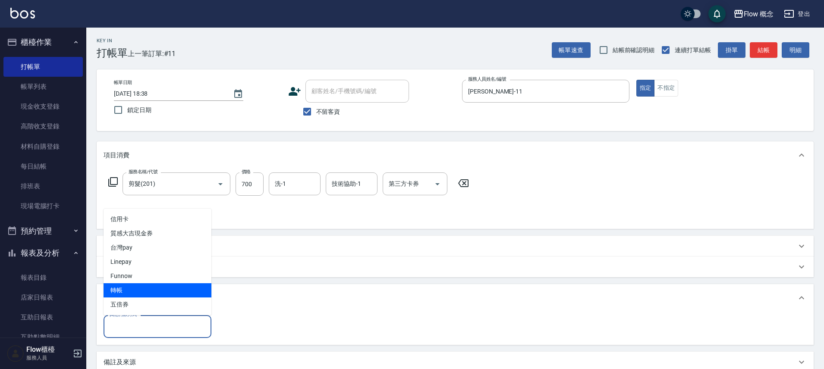
click at [142, 287] on span "轉帳" at bounding box center [158, 290] width 108 height 14
type input "轉帳"
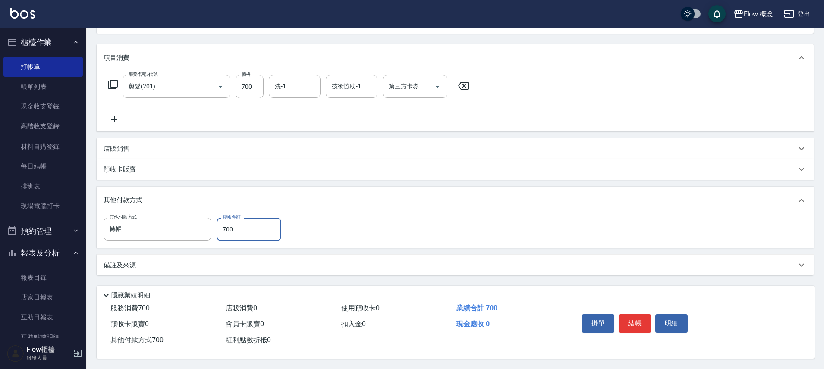
scroll to position [101, 0]
type input "700"
click at [629, 315] on button "結帳" at bounding box center [635, 324] width 32 height 18
type input "[DATE] 18:45"
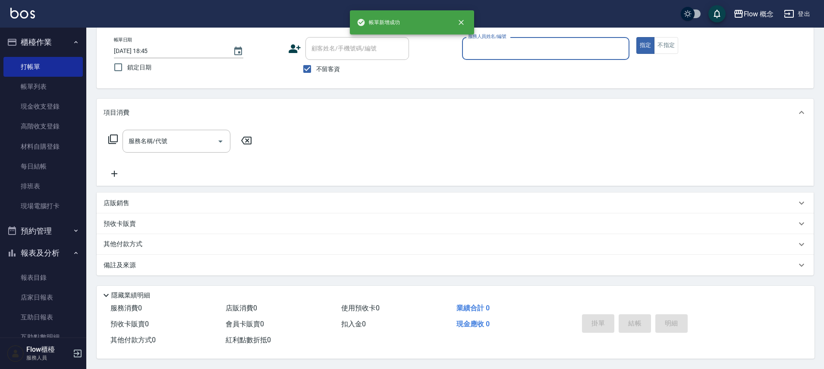
scroll to position [0, 0]
